Goal: Find contact information: Find contact information

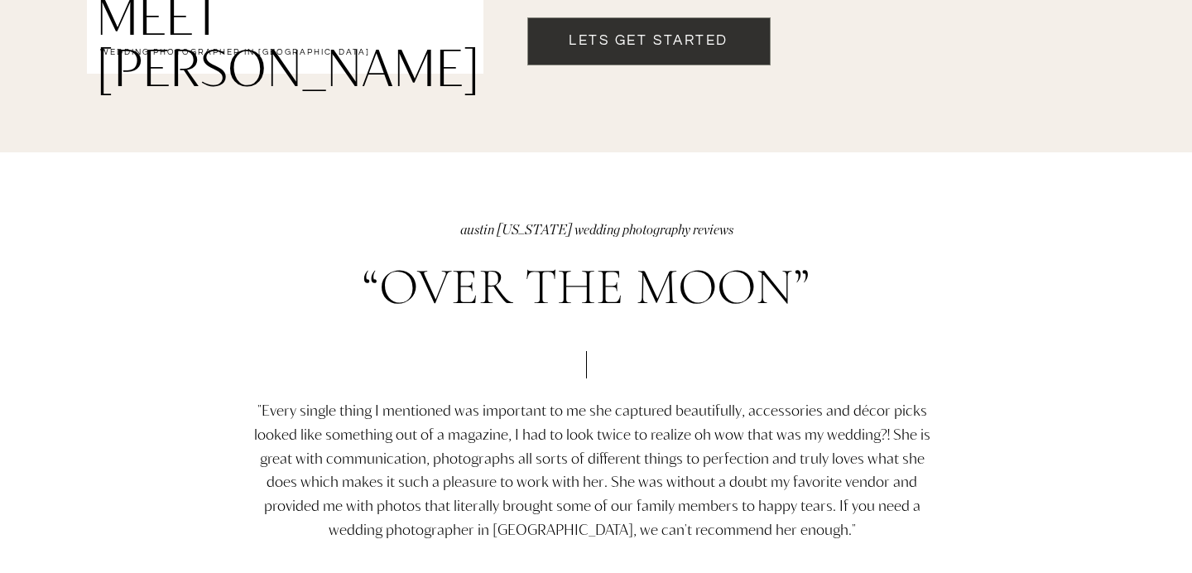
scroll to position [1810, 0]
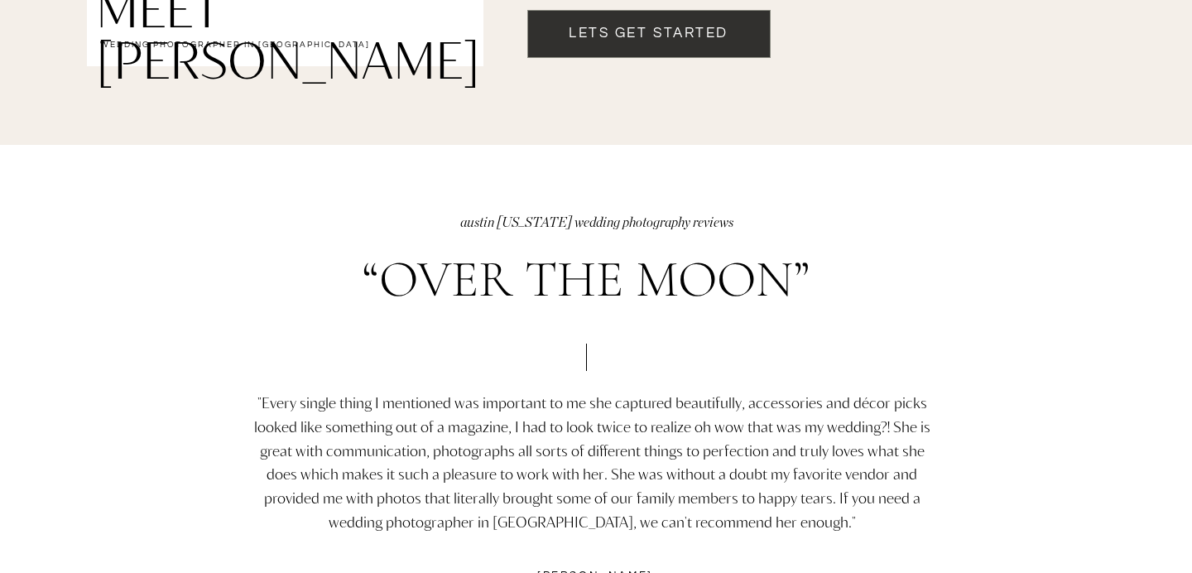
click at [689, 36] on h2 "Lets get started" at bounding box center [648, 44] width 243 height 42
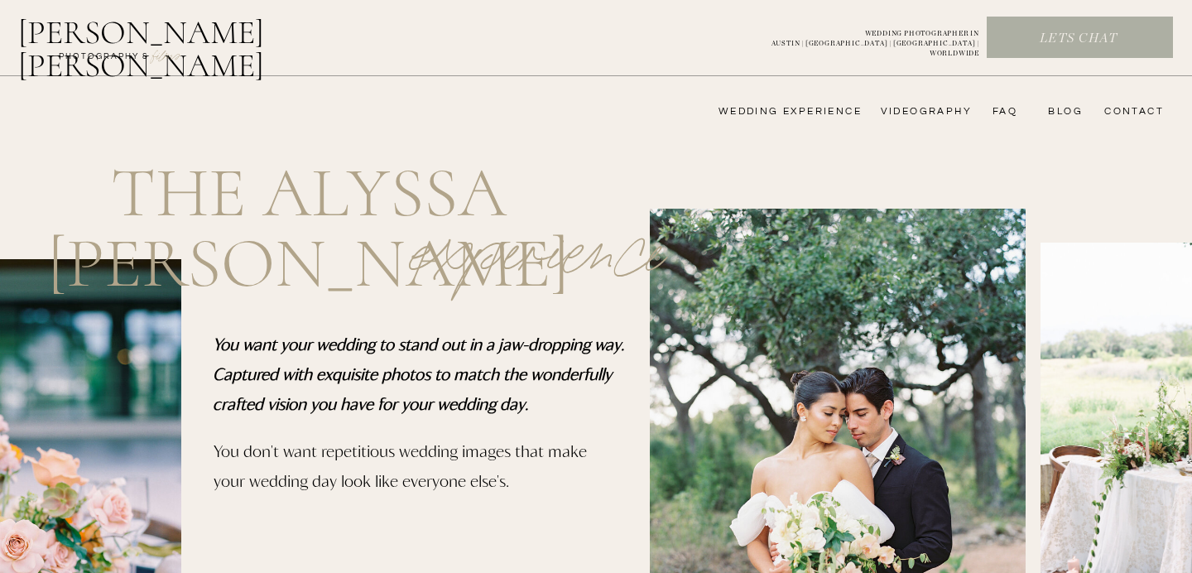
scroll to position [26, 0]
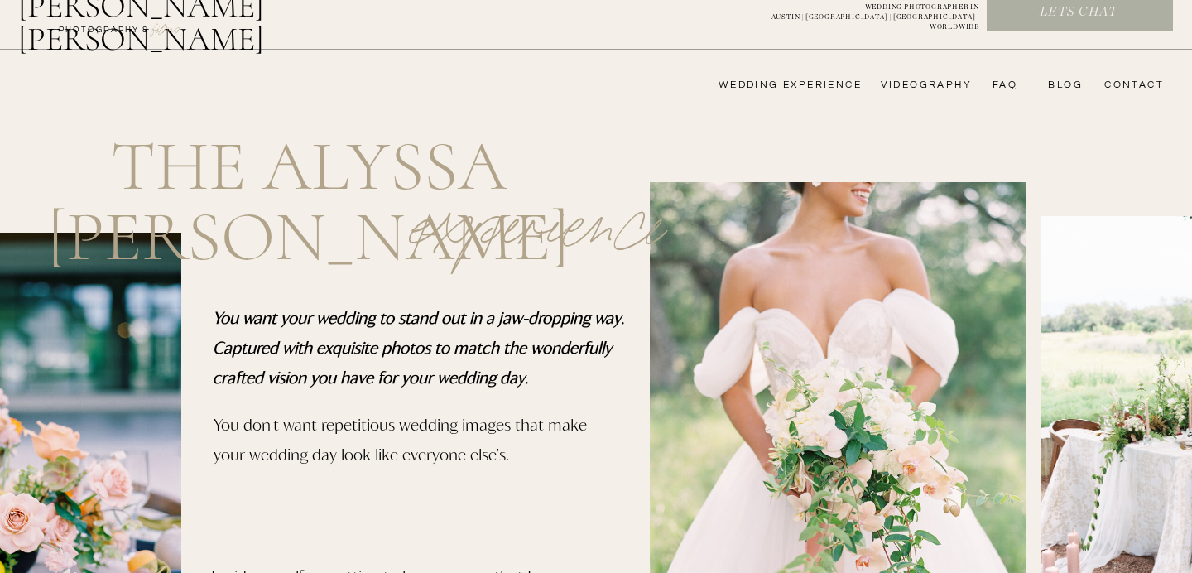
click at [1113, 87] on nav "CONTACT" at bounding box center [1131, 85] width 65 height 13
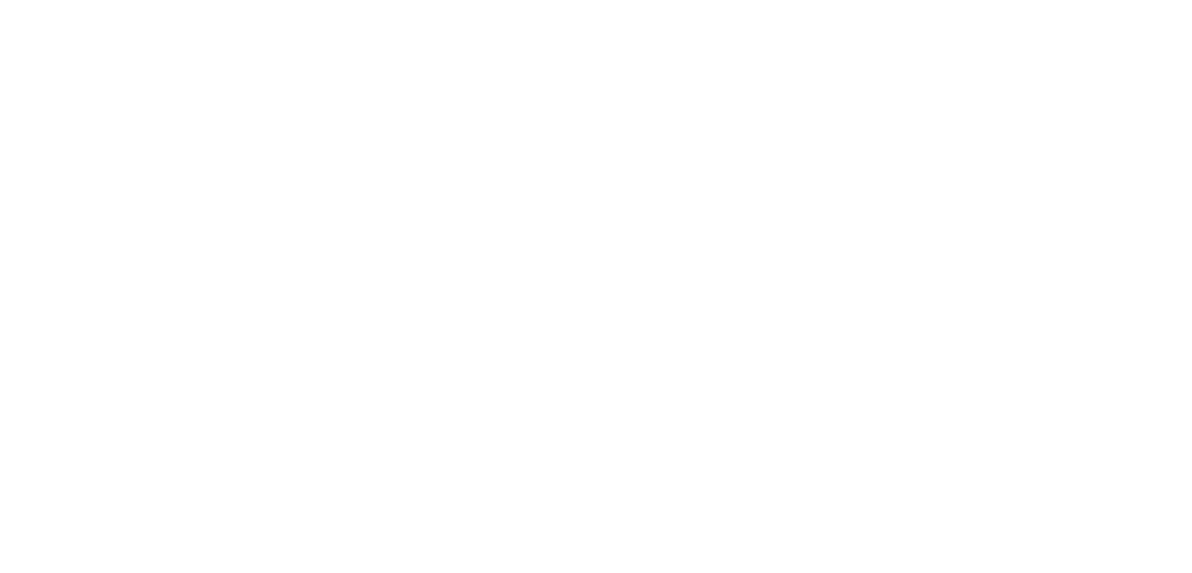
scroll to position [875, 0]
